Goal: Find specific page/section: Find specific page/section

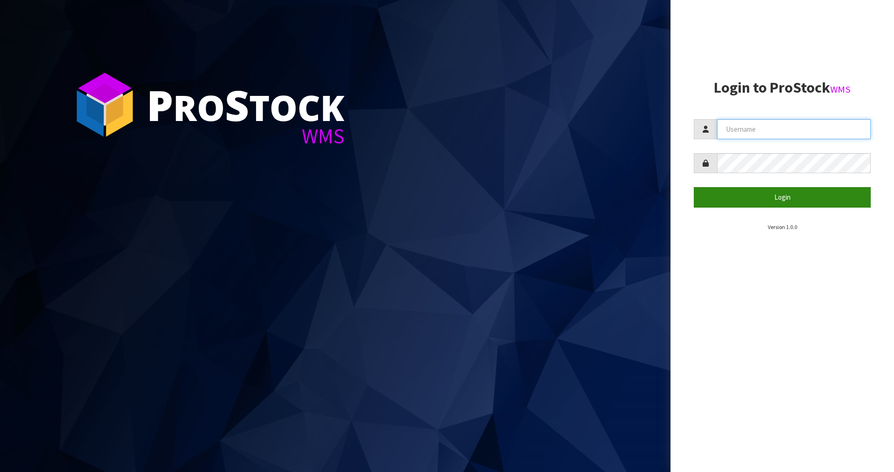
type input "Mana"
click at [755, 201] on button "Login" at bounding box center [782, 197] width 177 height 20
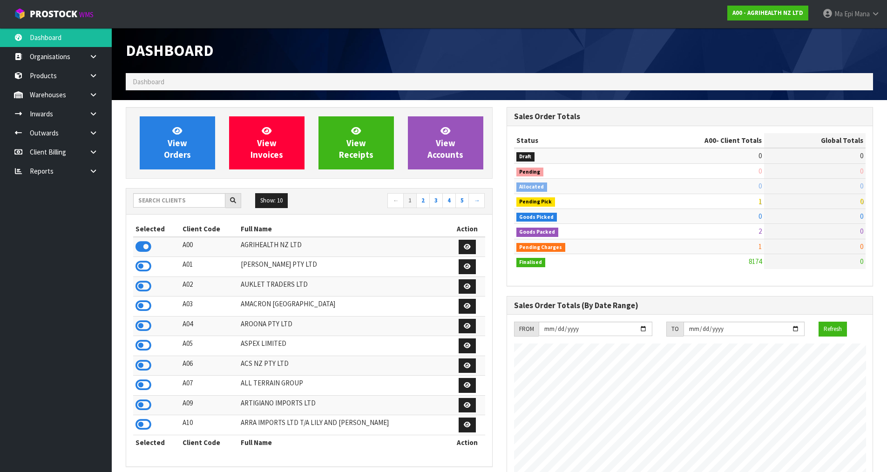
scroll to position [705, 380]
click at [205, 197] on input "text" at bounding box center [179, 200] width 92 height 14
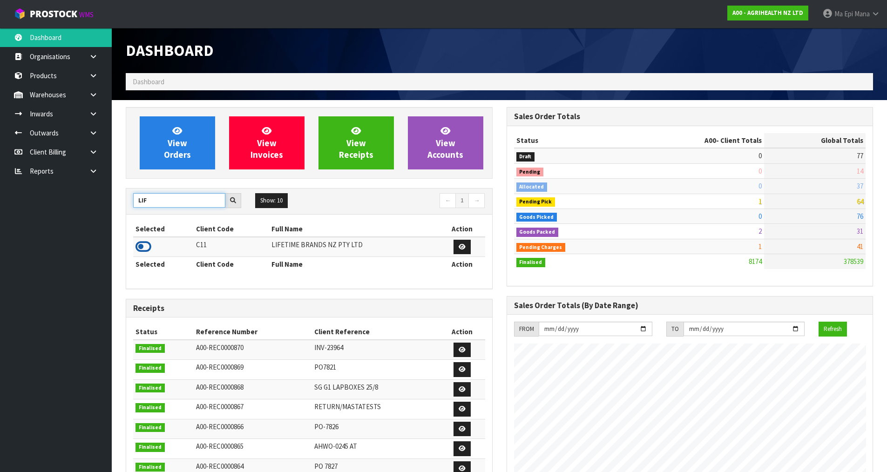
type input "LIF"
click at [143, 245] on icon at bounding box center [143, 247] width 16 height 14
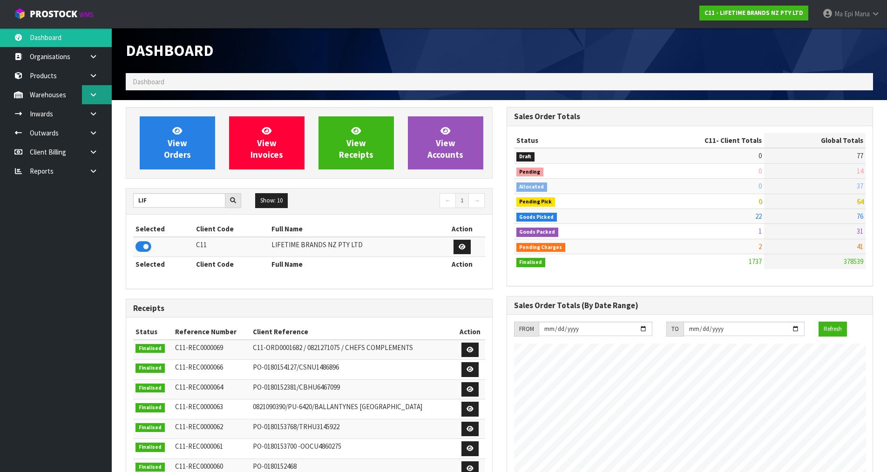
click at [94, 96] on icon at bounding box center [93, 94] width 9 height 7
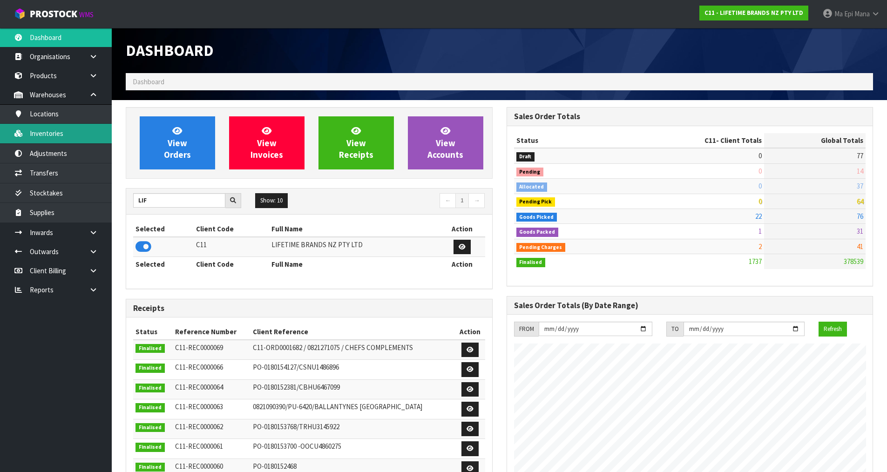
click at [86, 139] on link "Inventories" at bounding box center [56, 133] width 112 height 19
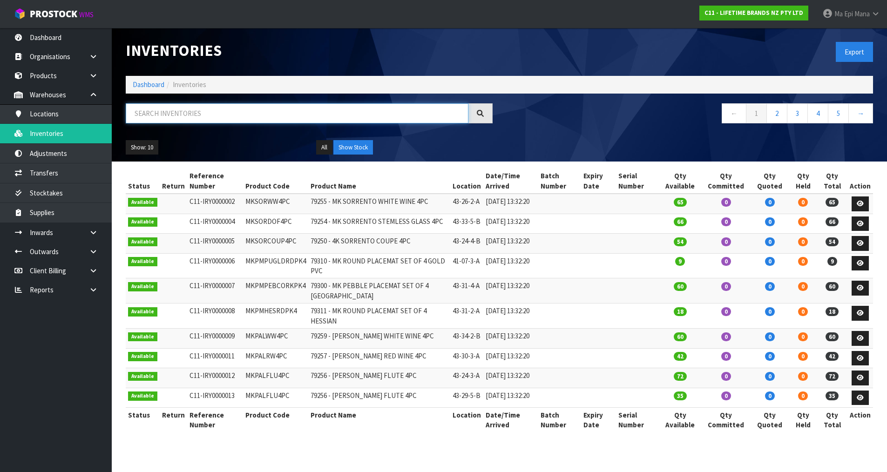
click at [234, 107] on input "text" at bounding box center [297, 113] width 343 height 20
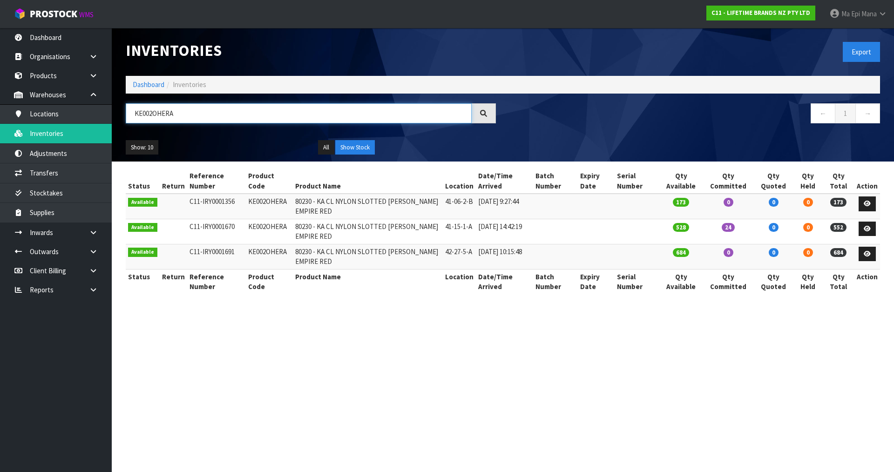
drag, startPoint x: 133, startPoint y: 112, endPoint x: 175, endPoint y: 113, distance: 42.4
click at [175, 113] on input "KE002OHERA" at bounding box center [299, 113] width 346 height 20
click at [589, 130] on div "← 1 →" at bounding box center [695, 118] width 384 height 30
click at [448, 114] on input "KE002OHERA" at bounding box center [299, 113] width 346 height 20
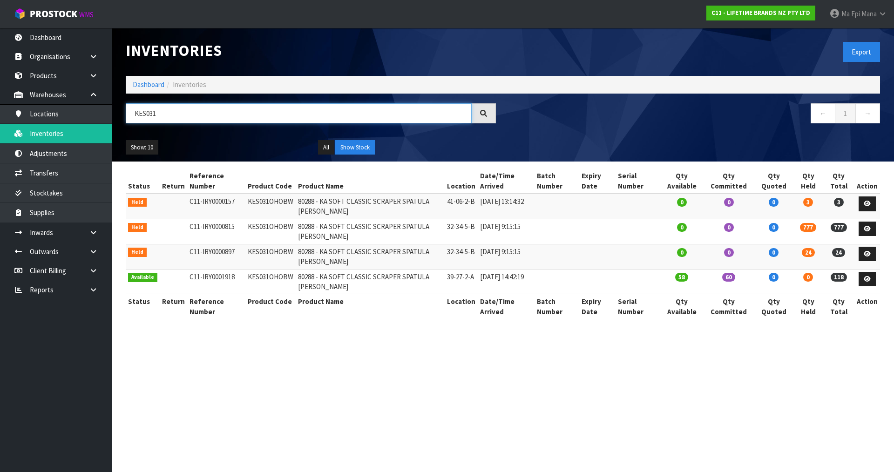
type input "KES031"
